Goal: Find specific page/section: Find specific page/section

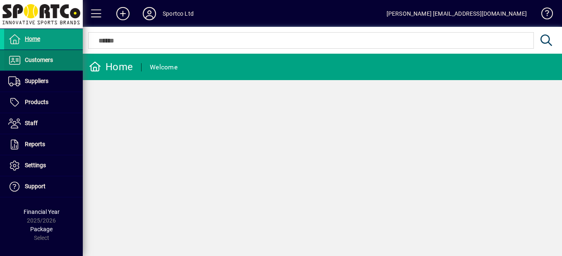
drag, startPoint x: 39, startPoint y: 63, endPoint x: 50, endPoint y: 64, distance: 11.2
click at [39, 63] on span "Customers" at bounding box center [39, 60] width 28 height 7
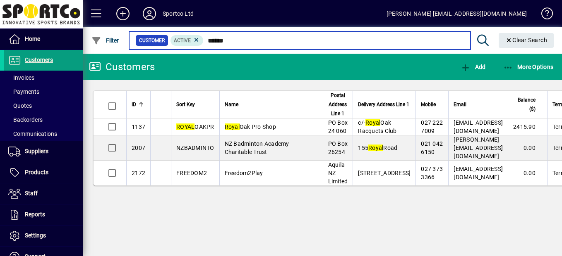
type input "*****"
